Goal: Find specific page/section

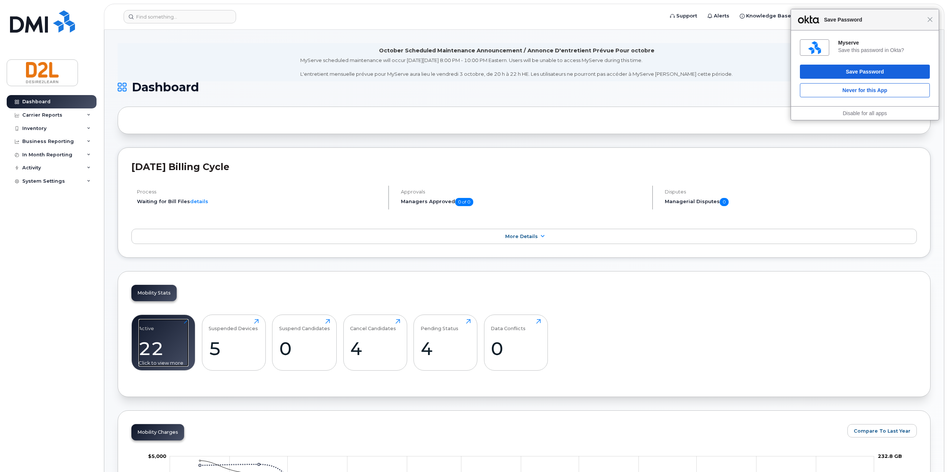
click at [147, 351] on div "22" at bounding box center [163, 348] width 50 height 22
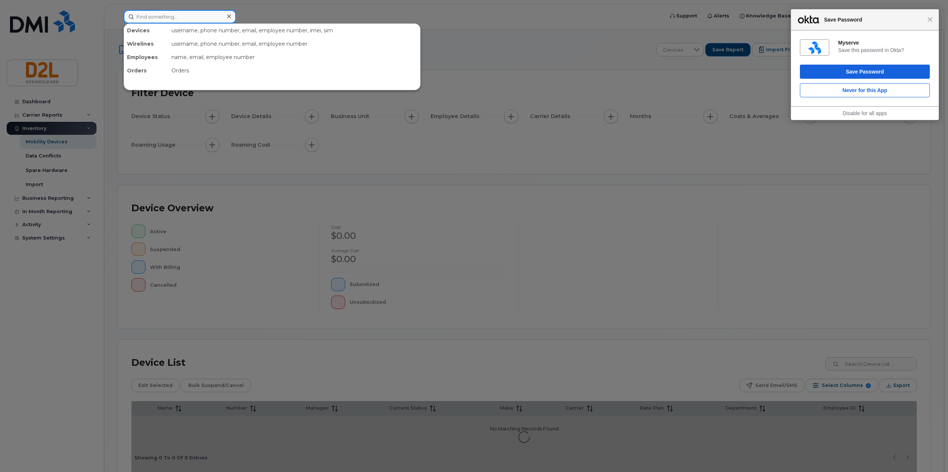
click at [191, 16] on input at bounding box center [180, 16] width 112 height 13
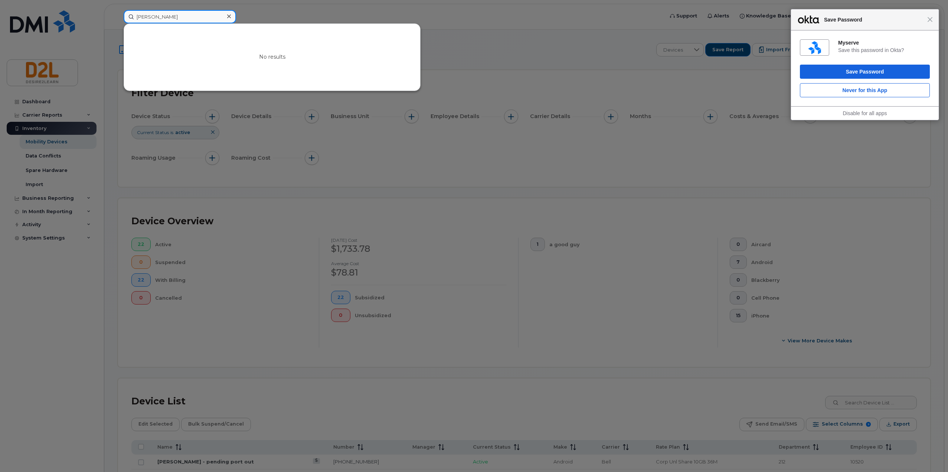
type input "Timothy"
